Goal: Communication & Community: Connect with others

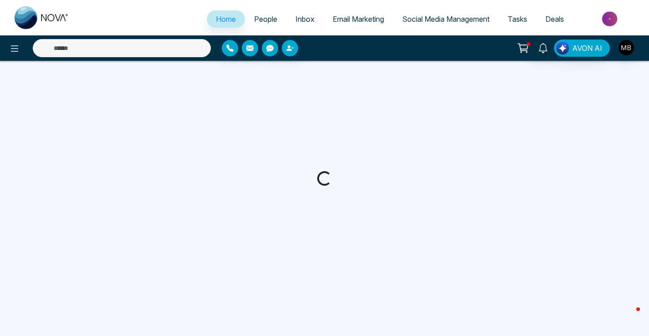
select select "*"
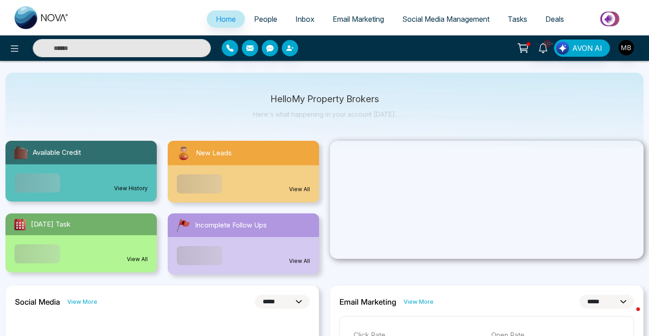
scroll to position [21, 0]
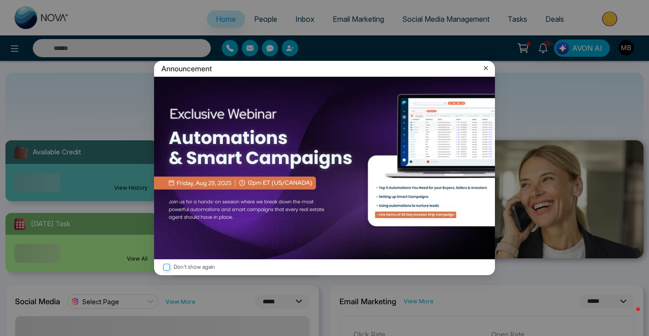
click at [486, 67] on icon at bounding box center [485, 68] width 9 height 9
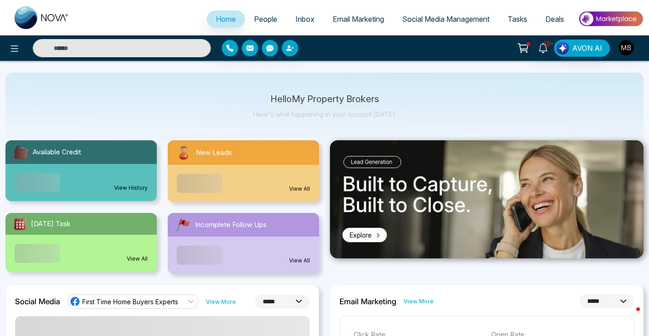
click at [287, 16] on link "Inbox" at bounding box center [304, 18] width 37 height 17
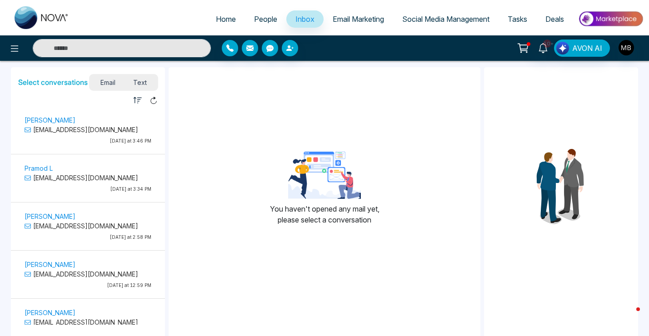
click at [264, 20] on span "People" at bounding box center [265, 19] width 23 height 9
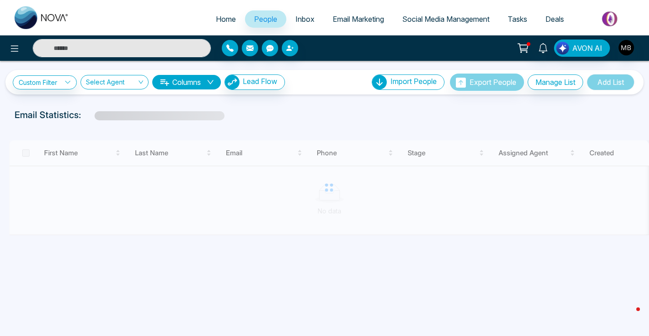
click at [166, 55] on input "text" at bounding box center [122, 48] width 178 height 18
paste input "**********"
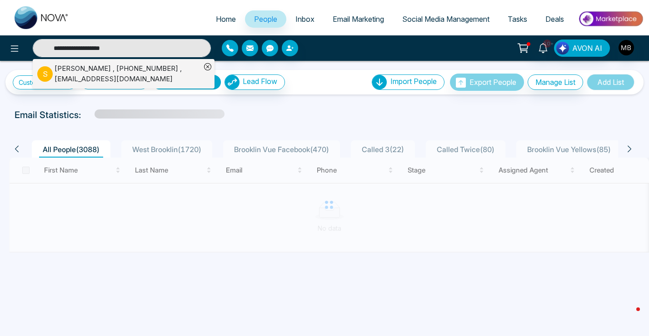
type input "**********"
click at [159, 65] on div "[PERSON_NAME] , [PHONE_NUMBER] , [EMAIL_ADDRESS][DOMAIN_NAME]" at bounding box center [128, 74] width 146 height 20
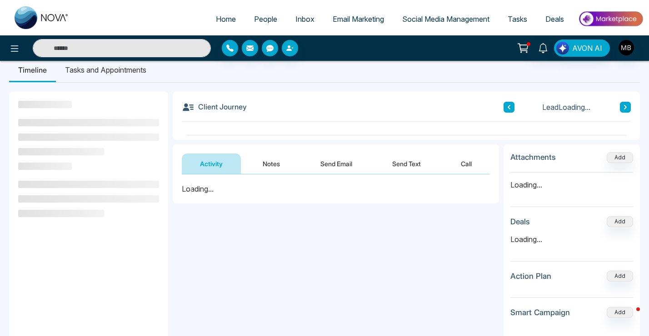
scroll to position [25, 0]
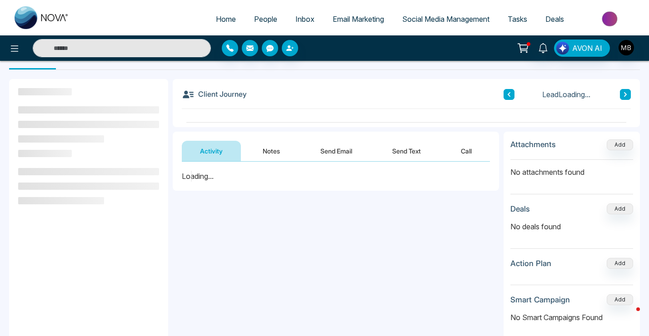
click at [263, 152] on button "Notes" at bounding box center [271, 151] width 54 height 20
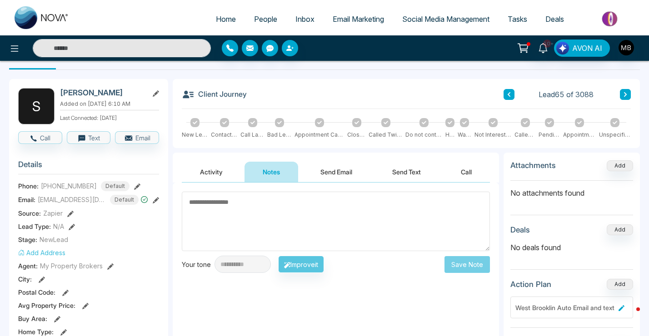
click at [330, 170] on button "Send Email" at bounding box center [336, 172] width 68 height 20
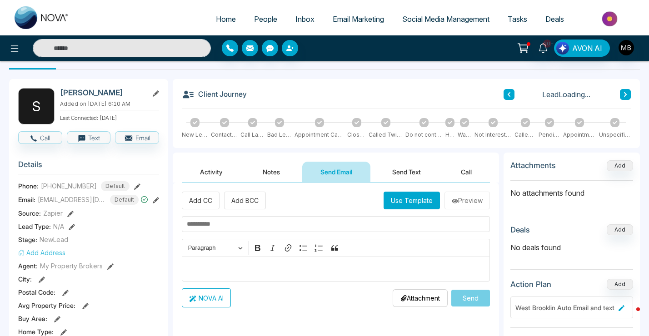
click at [417, 204] on button "Use Template" at bounding box center [411, 201] width 56 height 18
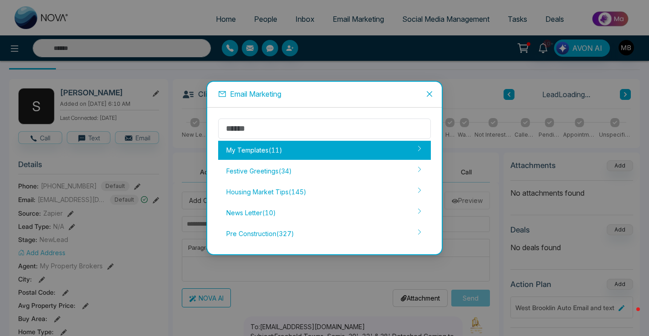
click at [331, 143] on div "My Templates ( 11 )" at bounding box center [324, 150] width 213 height 19
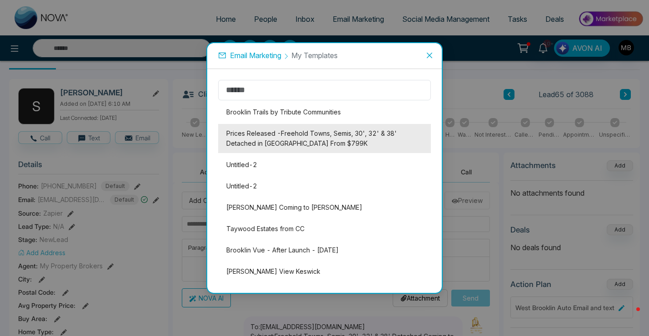
click at [312, 136] on li "Prices Released -Freehold Towns, Semis, 30', 32' & 38' Detached in Brooklin Fro…" at bounding box center [324, 138] width 213 height 29
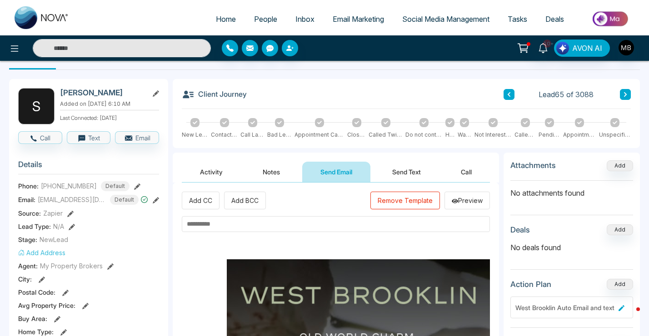
click at [205, 223] on input "text" at bounding box center [336, 224] width 308 height 16
paste input "**********"
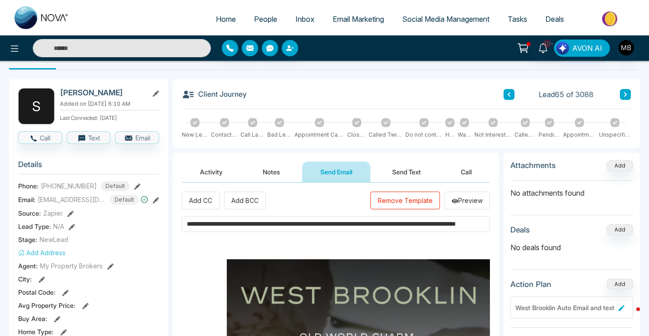
scroll to position [0, 68]
type input "**********"
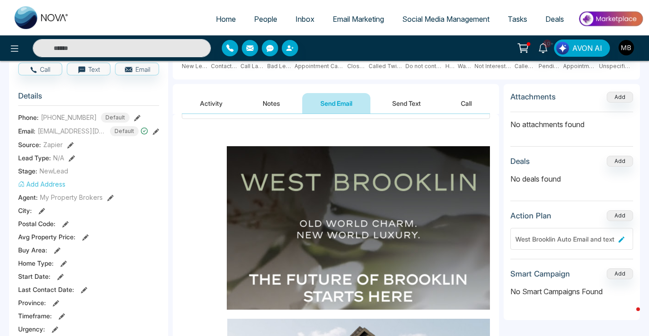
scroll to position [239, 0]
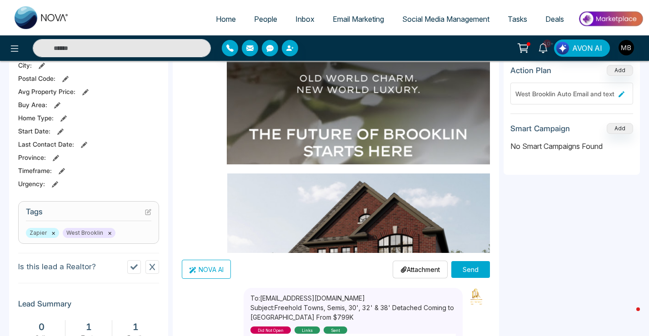
click at [471, 269] on button "Send" at bounding box center [470, 269] width 39 height 17
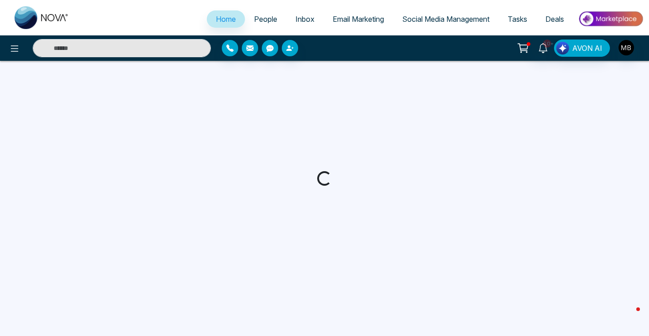
select select "*"
